Goal: Communication & Community: Answer question/provide support

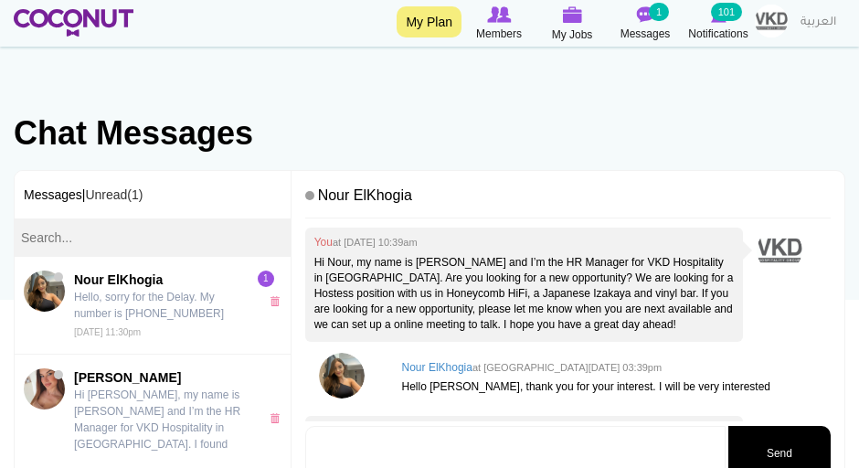
scroll to position [131, 0]
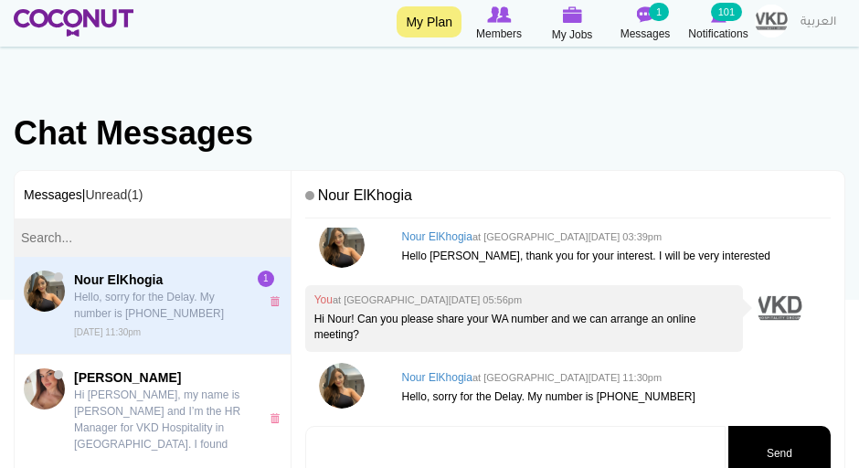
click at [186, 314] on p "Hello, sorry for the Delay. My number is [PHONE_NUMBER]" at bounding box center [164, 305] width 180 height 33
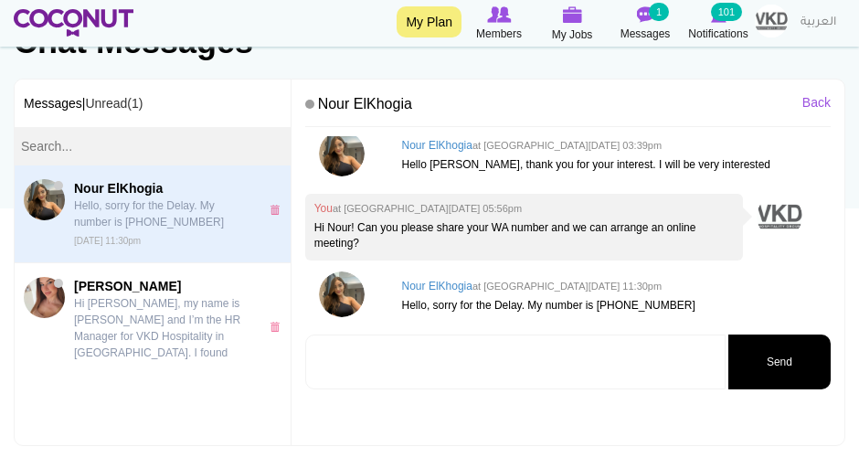
scroll to position [164, 0]
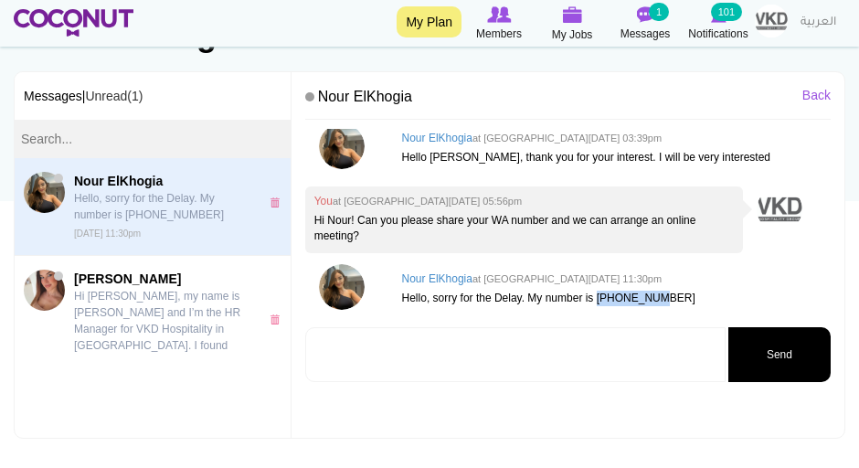
drag, startPoint x: 673, startPoint y: 292, endPoint x: 603, endPoint y: 296, distance: 69.6
click at [603, 296] on p "Hello, sorry for the Delay. My number is 0547070458" at bounding box center [611, 299] width 419 height 16
copy p "0547070458"
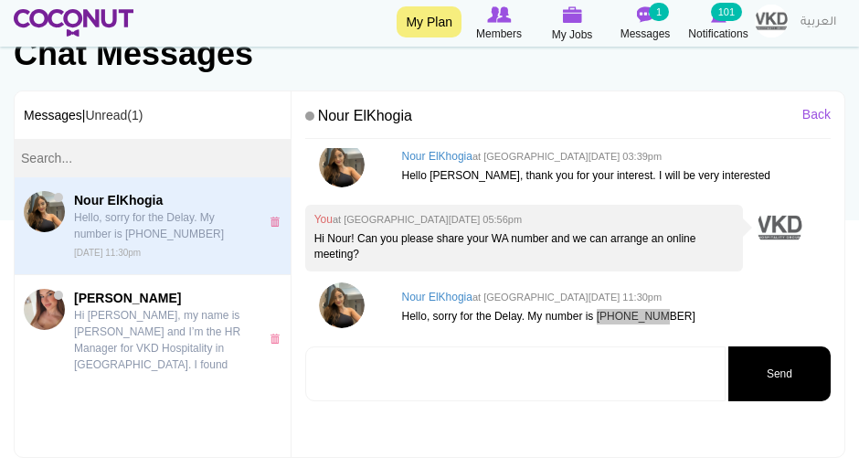
scroll to position [131, 0]
click at [347, 354] on textarea at bounding box center [515, 373] width 420 height 55
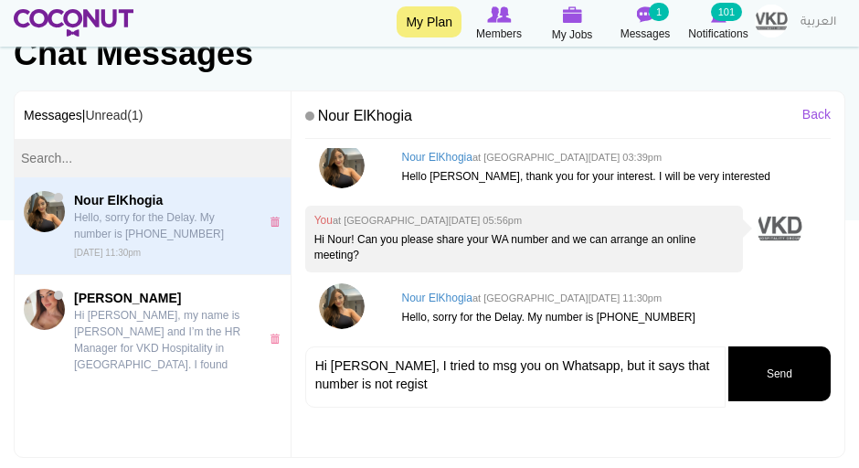
click at [368, 387] on textarea "Hi Nour, I tried to msg you on Whatsapp, but it says that number is not regist" at bounding box center [515, 376] width 420 height 61
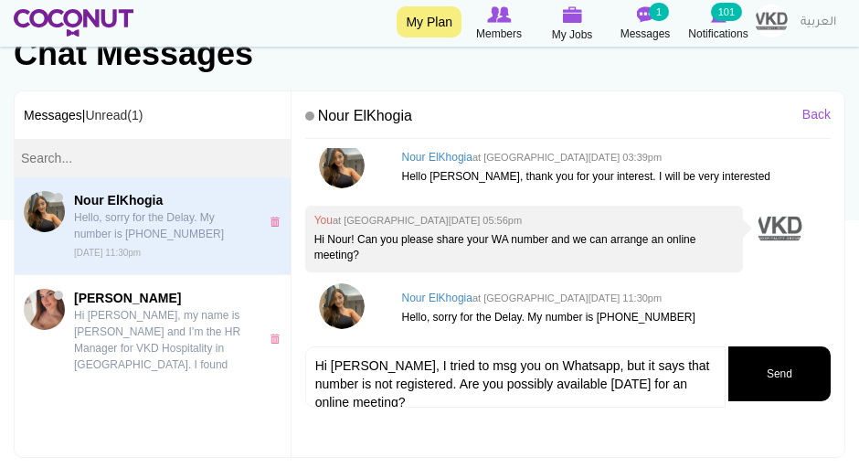
type textarea "Hi Nour, I tried to msg you on Whatsapp, but it says that number is not registe…"
click at [796, 382] on button "Send" at bounding box center [779, 373] width 102 height 55
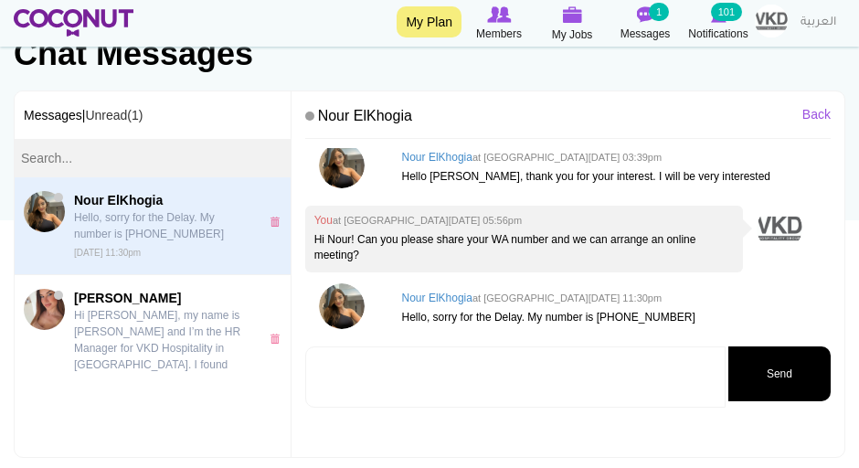
scroll to position [208, 0]
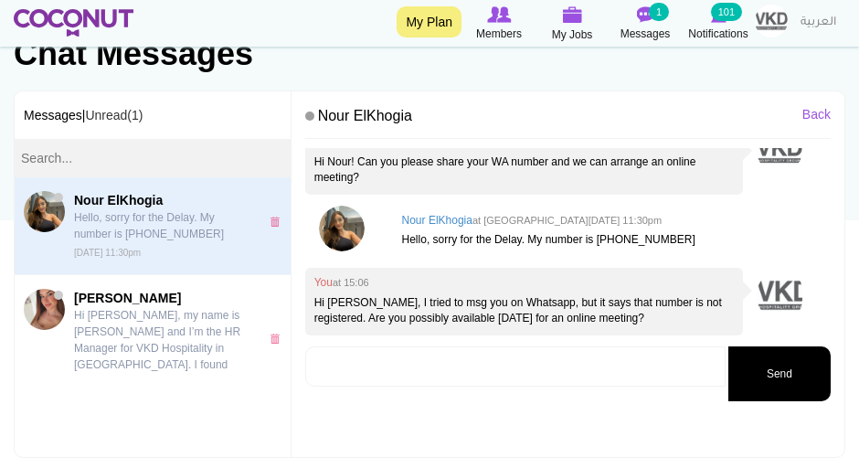
click at [98, 20] on img at bounding box center [74, 22] width 120 height 27
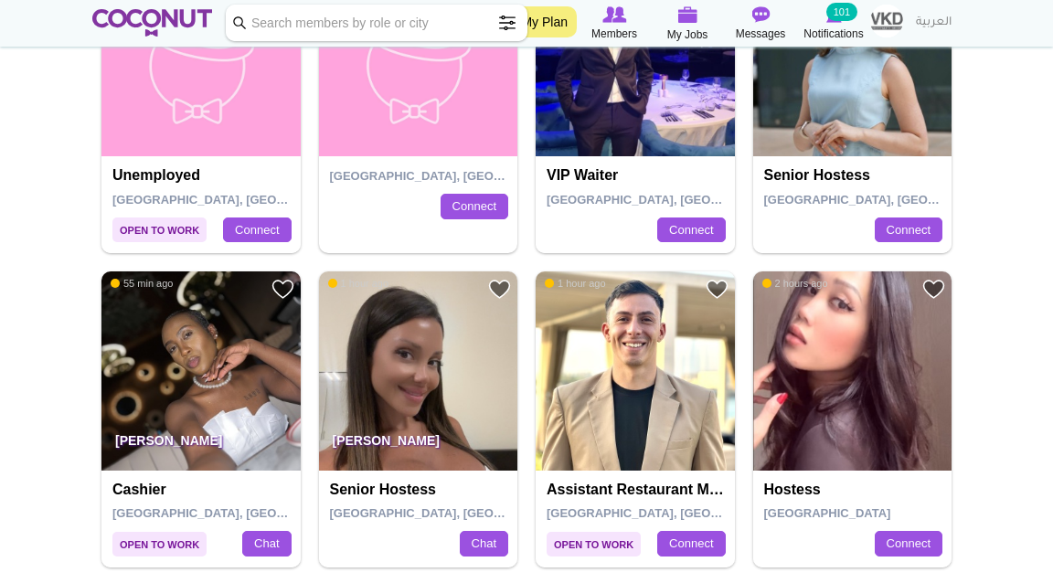
scroll to position [469, 0]
